Goal: Task Accomplishment & Management: Complete application form

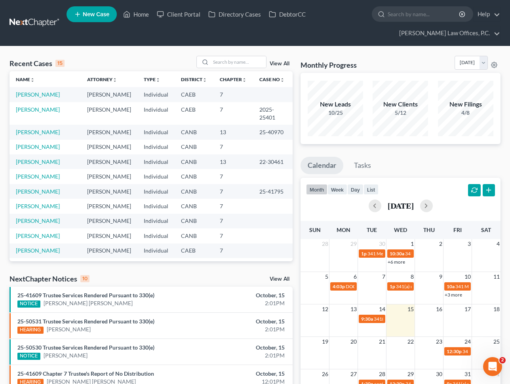
click at [96, 12] on span "New Case" at bounding box center [96, 14] width 27 height 6
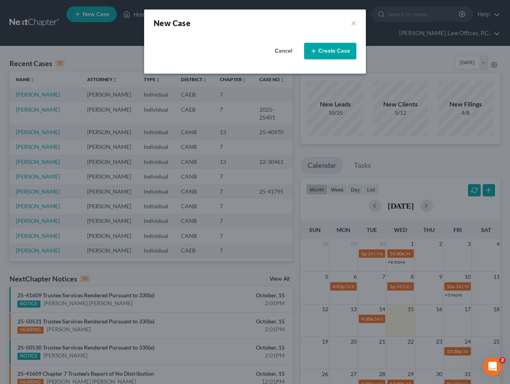
select select "9"
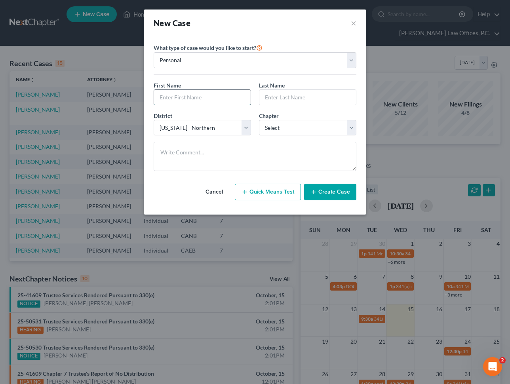
click at [199, 99] on input "text" at bounding box center [202, 97] width 97 height 15
type input "[PERSON_NAME]"
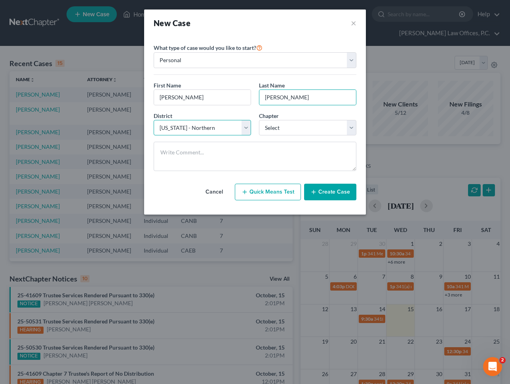
click at [175, 127] on select "Select [US_STATE] - [GEOGRAPHIC_DATA] [US_STATE] - [GEOGRAPHIC_DATA][US_STATE] …" at bounding box center [202, 128] width 97 height 16
select select "8"
click at [154, 120] on select "Select [US_STATE] - [GEOGRAPHIC_DATA] [US_STATE] - [GEOGRAPHIC_DATA][US_STATE] …" at bounding box center [202, 128] width 97 height 16
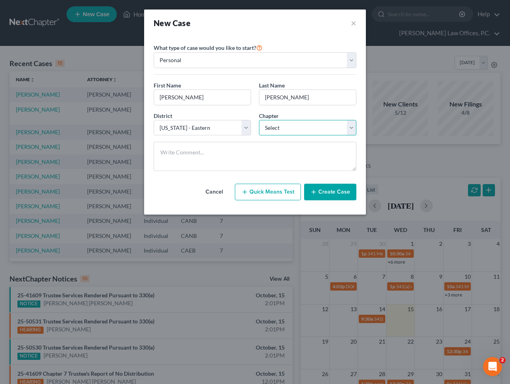
click at [289, 127] on select "Select 7 11 12 13" at bounding box center [307, 128] width 97 height 16
select select "3"
click at [259, 120] on select "Select 7 11 12 13" at bounding box center [307, 128] width 97 height 16
click at [325, 192] on button "Create Case" at bounding box center [330, 192] width 52 height 17
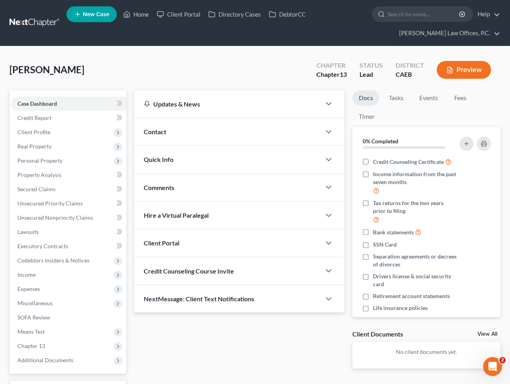
click at [208, 134] on div "Contact" at bounding box center [227, 131] width 186 height 27
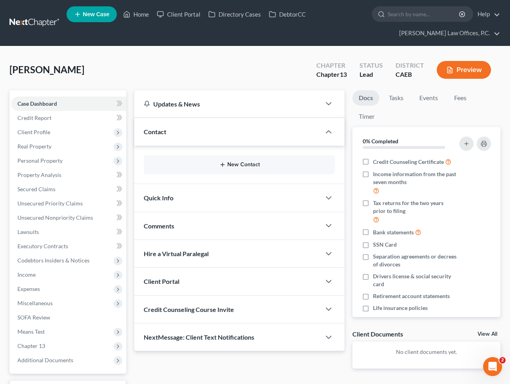
click at [223, 164] on icon "button" at bounding box center [222, 164] width 6 height 6
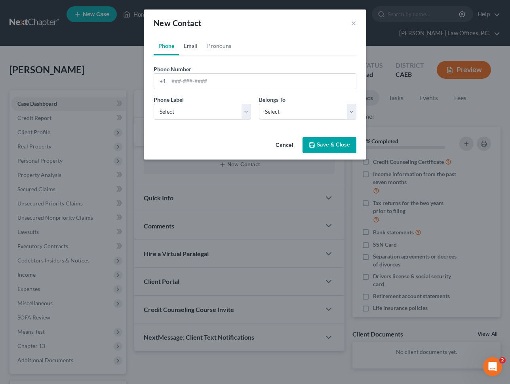
click at [190, 46] on link "Email" at bounding box center [190, 45] width 23 height 19
click at [199, 83] on input "email" at bounding box center [262, 81] width 187 height 15
paste input "[PERSON_NAME][EMAIL_ADDRESS][DOMAIN_NAME]"
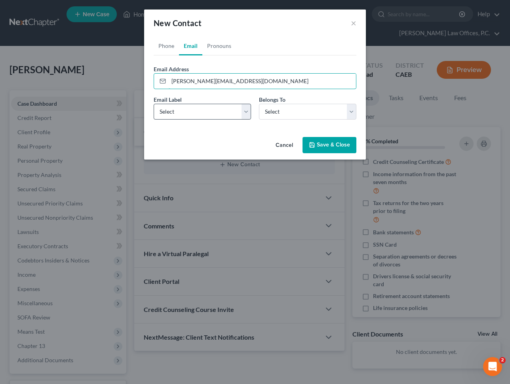
type input "[PERSON_NAME][EMAIL_ADDRESS][DOMAIN_NAME]"
click at [195, 114] on select "Select Home Work Other" at bounding box center [202, 112] width 97 height 16
select select "0"
click at [154, 104] on select "Select Home Work Other" at bounding box center [202, 112] width 97 height 16
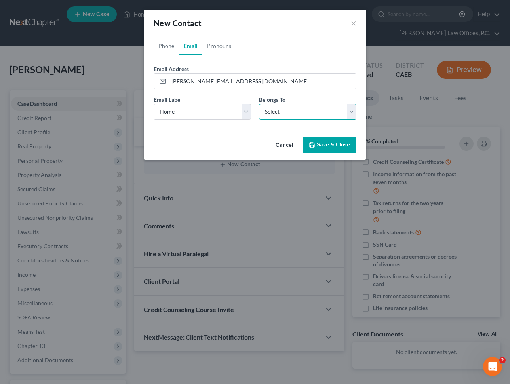
click at [272, 114] on select "Select Client Other" at bounding box center [307, 112] width 97 height 16
select select "0"
click at [259, 104] on select "Select Client Other" at bounding box center [307, 112] width 97 height 16
click at [323, 140] on button "Save & Close" at bounding box center [329, 145] width 54 height 17
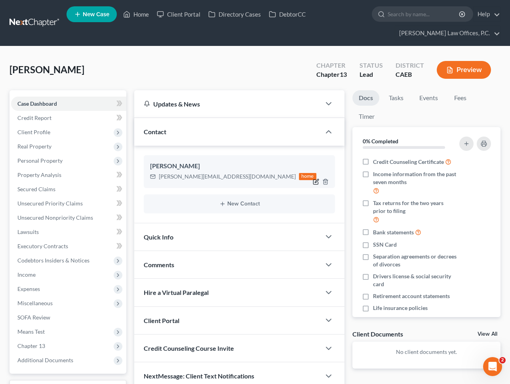
click at [316, 180] on icon "button" at bounding box center [316, 181] width 6 height 6
select select "0"
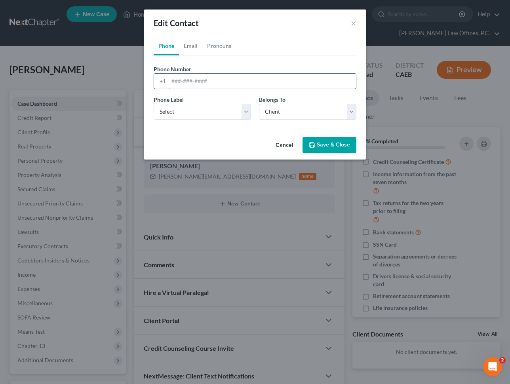
click at [185, 85] on input "tel" at bounding box center [262, 81] width 187 height 15
paste input "[PHONE_NUMBER]"
type input "[PHONE_NUMBER]"
click at [186, 113] on select "Select Mobile Home Work Other" at bounding box center [202, 112] width 97 height 16
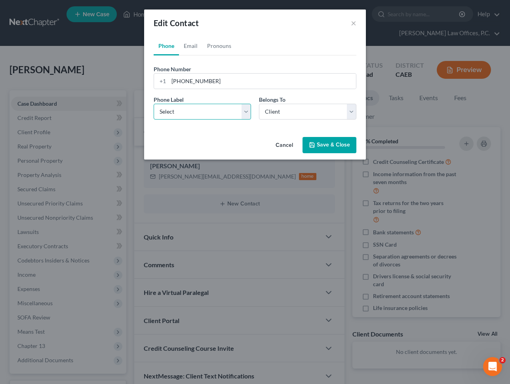
select select "0"
click at [154, 104] on select "Select Mobile Home Work Other" at bounding box center [202, 112] width 97 height 16
click at [286, 112] on select "Select Client Other" at bounding box center [307, 112] width 97 height 16
click at [328, 143] on button "Save & Close" at bounding box center [329, 145] width 54 height 17
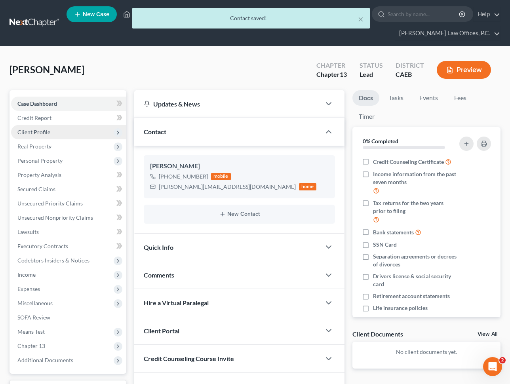
click at [76, 127] on span "Client Profile" at bounding box center [68, 132] width 115 height 14
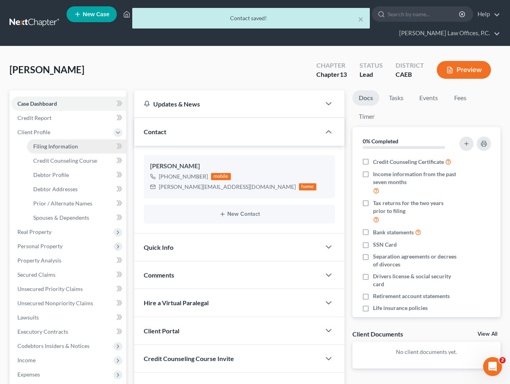
click at [81, 140] on link "Filing Information" at bounding box center [76, 146] width 99 height 14
select select "1"
select select "0"
select select "3"
select select "8"
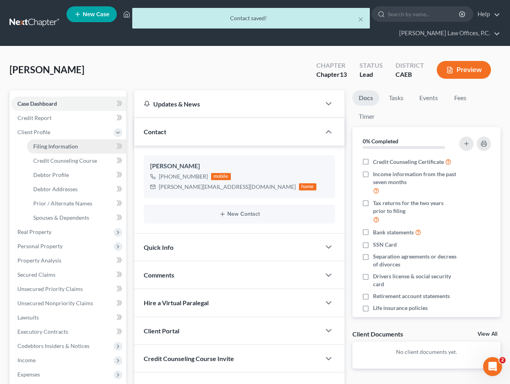
select select "4"
select select "0"
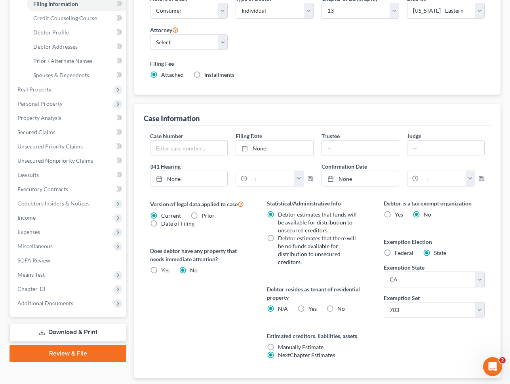
scroll to position [125, 0]
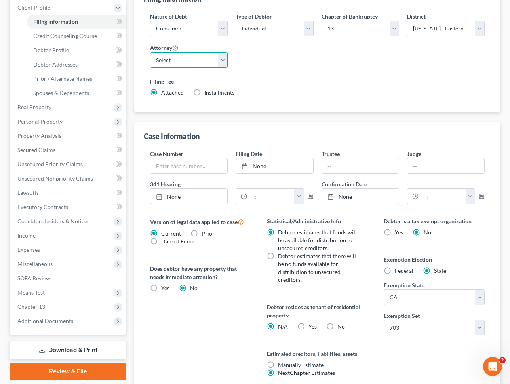
click at [195, 57] on select "Select [PERSON_NAME] - CANB [PERSON_NAME] - CAEB" at bounding box center [189, 60] width 78 height 16
select select "1"
click at [150, 52] on select "Select [PERSON_NAME] - CANB [PERSON_NAME] - CAEB" at bounding box center [189, 60] width 78 height 16
click at [267, 76] on div "Filing Fee Attached Installments Installments" at bounding box center [317, 88] width 342 height 29
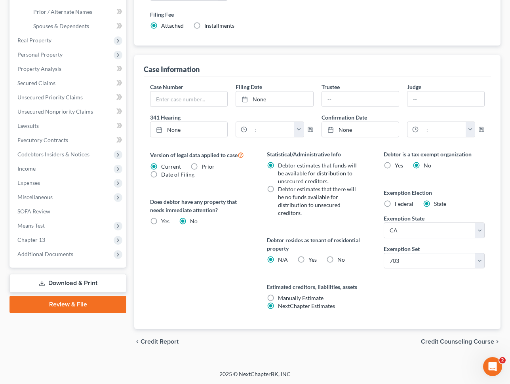
click at [442, 336] on div "chevron_left Credit Report Credit Counseling Course chevron_right" at bounding box center [317, 341] width 366 height 25
click at [431, 342] on span "Credit Counseling Course" at bounding box center [457, 341] width 73 height 6
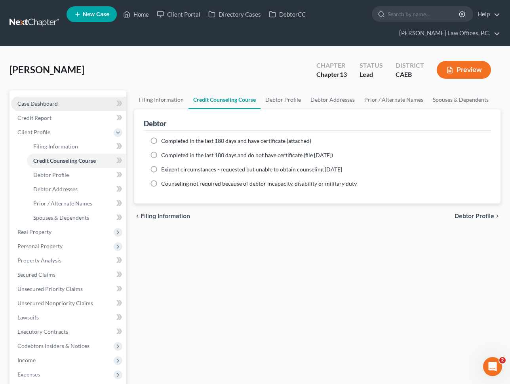
click at [69, 101] on link "Case Dashboard" at bounding box center [68, 104] width 115 height 14
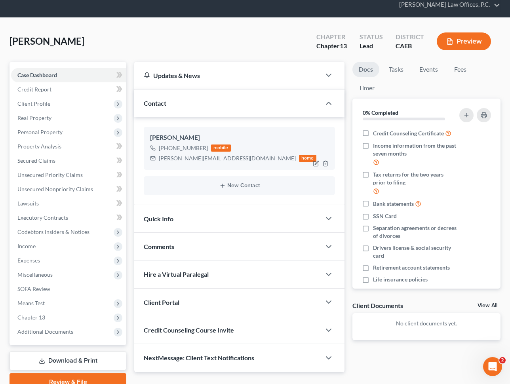
scroll to position [65, 0]
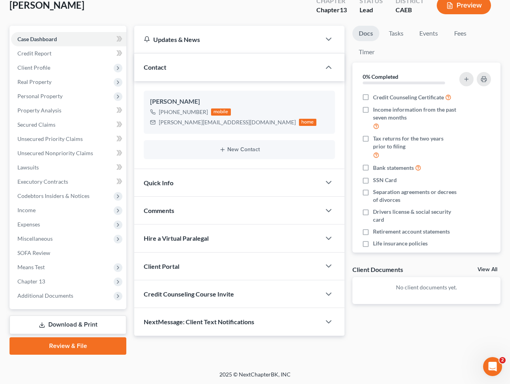
click at [329, 270] on div at bounding box center [333, 266] width 24 height 16
click at [329, 268] on icon "button" at bounding box center [328, 265] width 9 height 9
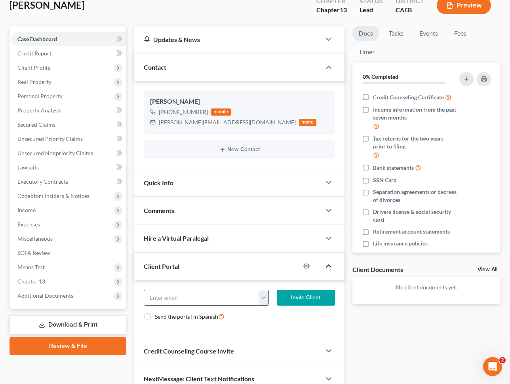
click at [262, 299] on button "button" at bounding box center [262, 297] width 9 height 15
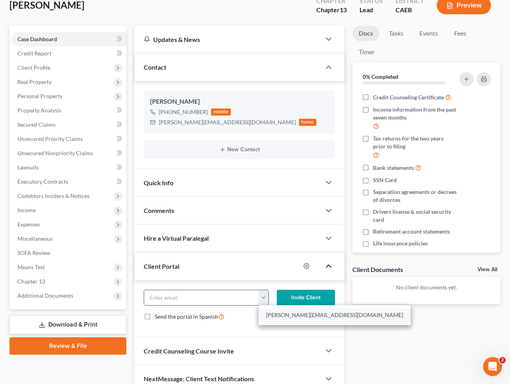
click at [277, 312] on link "[PERSON_NAME][EMAIL_ADDRESS][DOMAIN_NAME]" at bounding box center [334, 314] width 152 height 13
type input "[PERSON_NAME][EMAIL_ADDRESS][DOMAIN_NAME]"
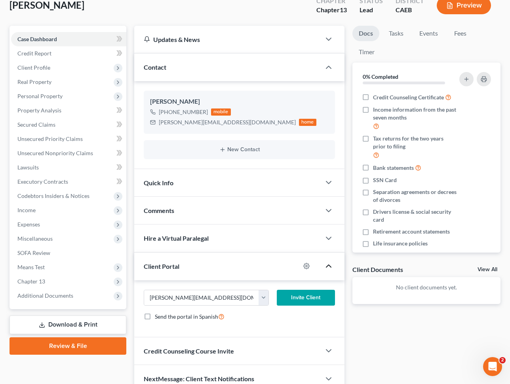
click at [298, 297] on button "Invite Client" at bounding box center [306, 298] width 59 height 16
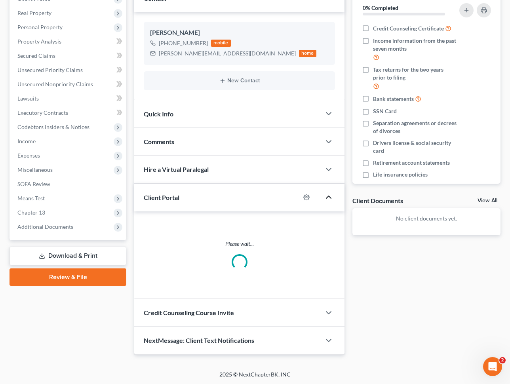
scroll to position [95, 0]
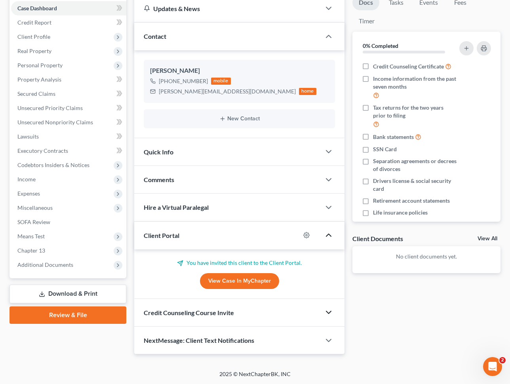
click at [330, 312] on icon "button" at bounding box center [328, 311] width 9 height 9
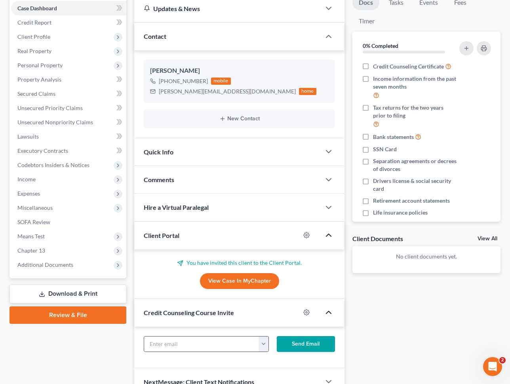
click at [267, 341] on button "button" at bounding box center [262, 343] width 9 height 15
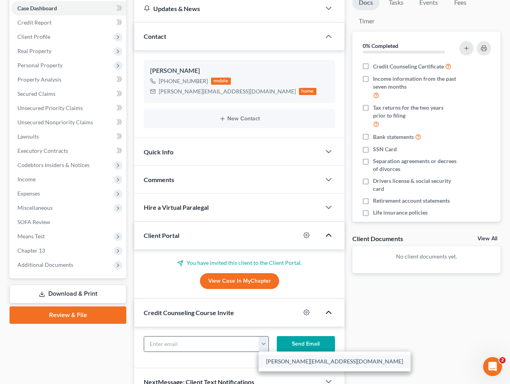
click at [285, 364] on link "[PERSON_NAME][EMAIL_ADDRESS][DOMAIN_NAME]" at bounding box center [334, 361] width 152 height 13
type input "[PERSON_NAME][EMAIL_ADDRESS][DOMAIN_NAME]"
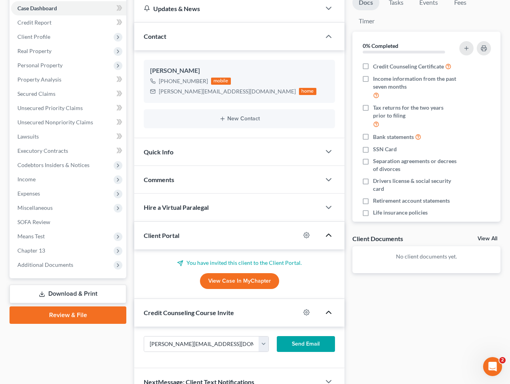
click at [305, 345] on button "Send Email" at bounding box center [306, 344] width 59 height 16
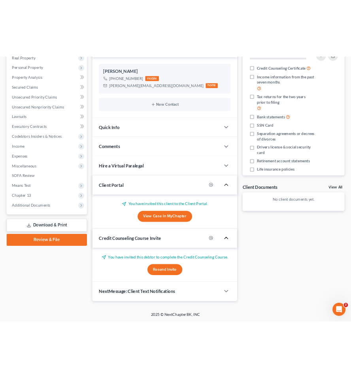
scroll to position [0, 0]
